Goal: Task Accomplishment & Management: Manage account settings

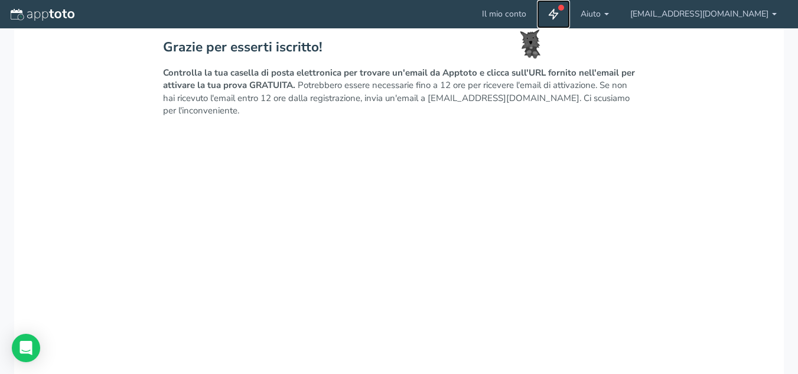
click at [558, 14] on use at bounding box center [553, 14] width 9 height 10
click at [526, 18] on font "Il mio conto" at bounding box center [504, 13] width 44 height 11
click at [11, 12] on img at bounding box center [43, 15] width 64 height 12
click at [728, 20] on font "[EMAIL_ADDRESS][DOMAIN_NAME]" at bounding box center [699, 14] width 138 height 12
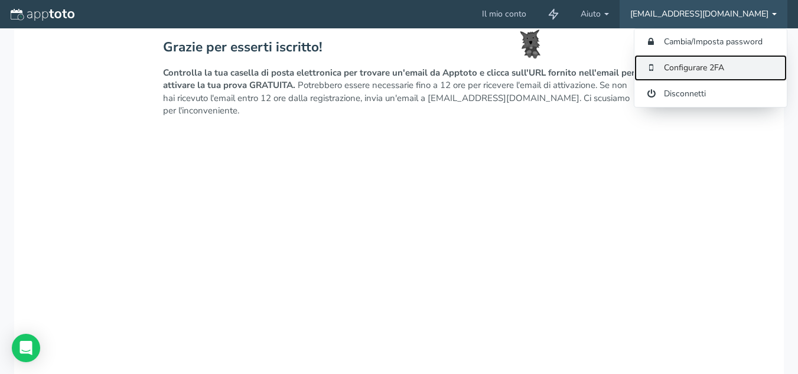
click at [698, 69] on font "Configurare 2FA" at bounding box center [694, 67] width 60 height 11
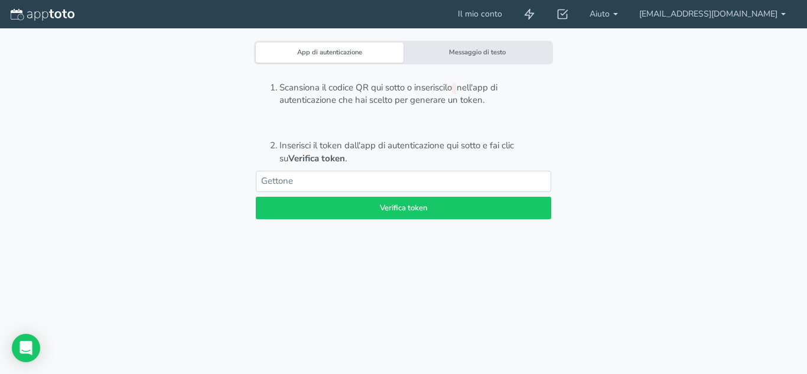
drag, startPoint x: 491, startPoint y: 44, endPoint x: 503, endPoint y: 52, distance: 14.1
click at [493, 45] on div "Messaggio di testo" at bounding box center [477, 53] width 148 height 20
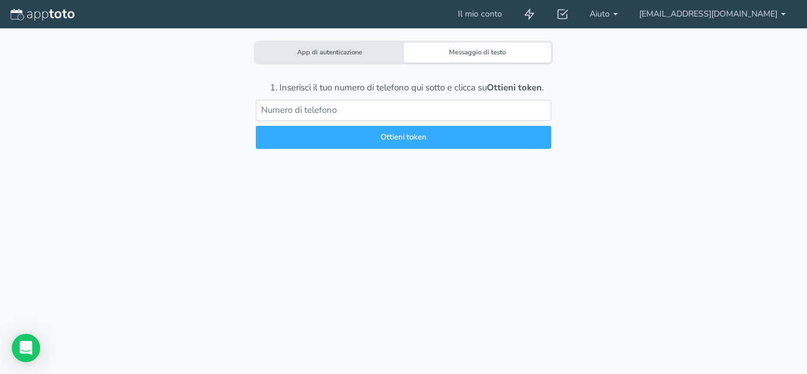
click at [329, 52] on font "App di autenticazione" at bounding box center [329, 52] width 65 height 9
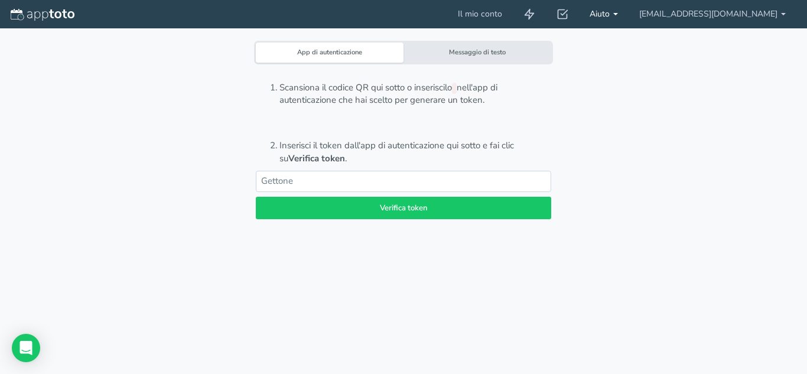
click at [628, 16] on link "Aiuto" at bounding box center [604, 14] width 50 height 28
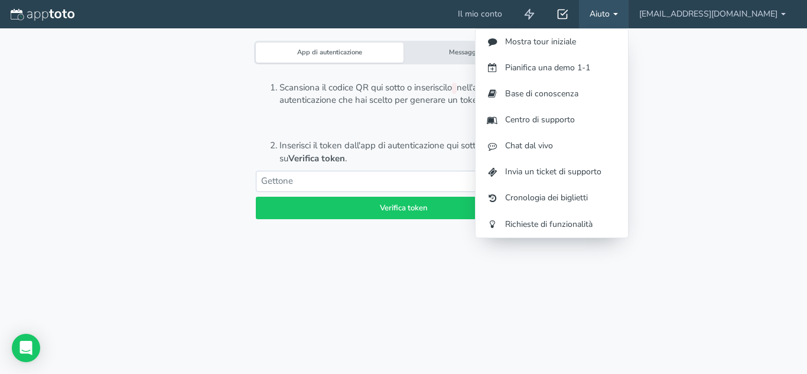
click at [568, 13] on icon at bounding box center [562, 14] width 12 height 12
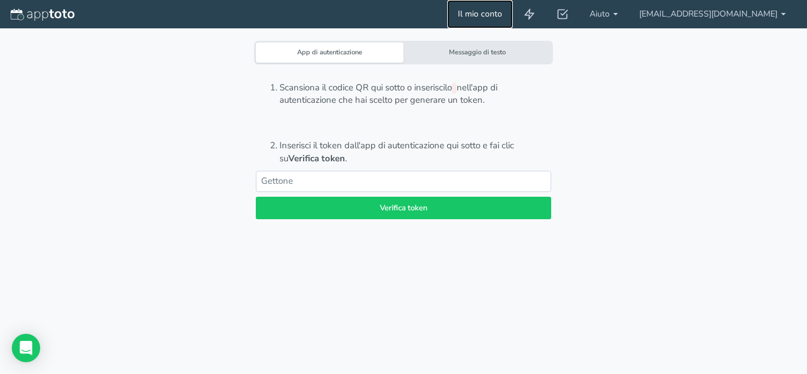
click at [502, 14] on font "Il mio conto" at bounding box center [480, 13] width 44 height 11
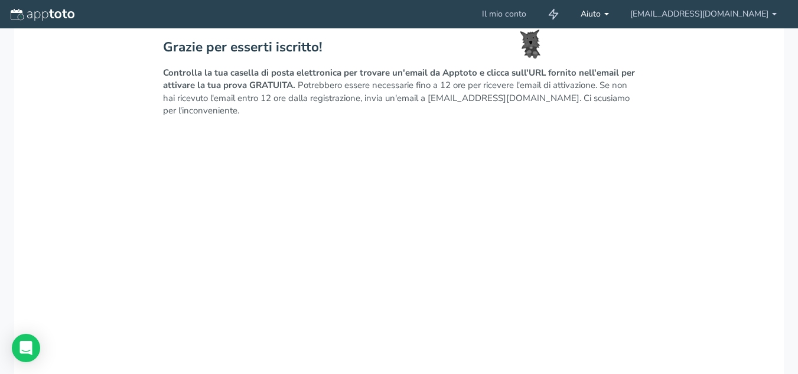
click at [601, 16] on font "Aiuto" at bounding box center [591, 13] width 20 height 11
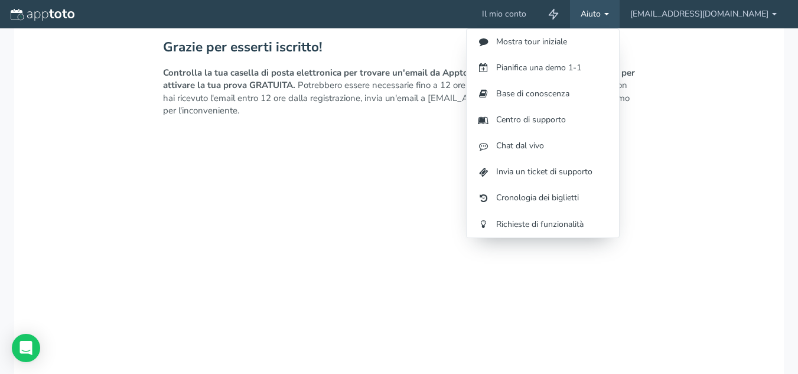
click at [97, 268] on div "Grazie per esserti iscritto! Controlla la tua casella di posta elettronica per …" at bounding box center [399, 323] width 770 height 591
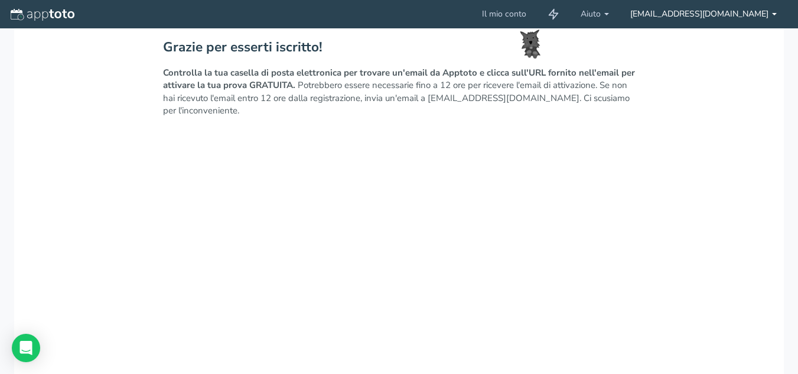
click at [716, 12] on font "[EMAIL_ADDRESS][DOMAIN_NAME]" at bounding box center [699, 13] width 138 height 11
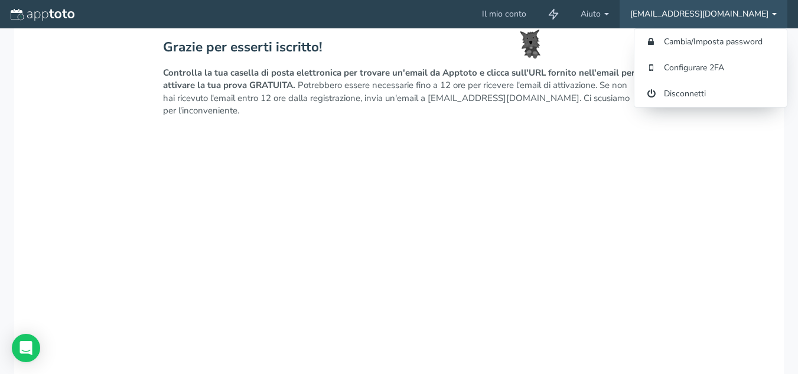
click at [354, 131] on div "Grazie per esserti iscritto! Controlla la tua casella di posta elettronica per …" at bounding box center [399, 323] width 770 height 591
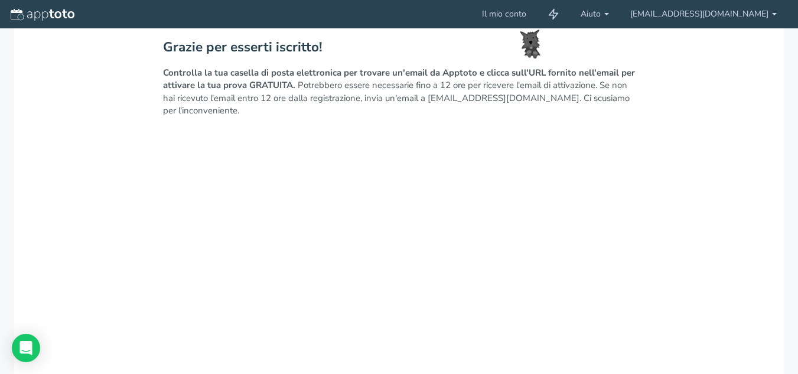
click at [316, 130] on div "Grazie per esserti iscritto! Controlla la tua casella di posta elettronica per …" at bounding box center [399, 323] width 770 height 591
click at [135, 217] on div "Grazie per esserti iscritto! Controlla la tua casella di posta elettronica per …" at bounding box center [399, 323] width 770 height 591
